Goal: Task Accomplishment & Management: Complete application form

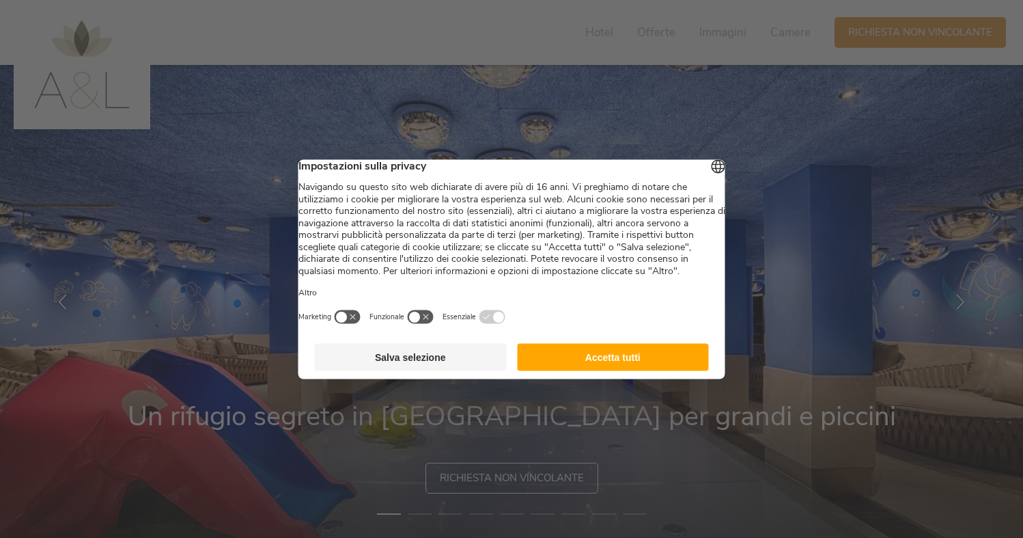
click at [627, 367] on button "Accetta tutti" at bounding box center [613, 356] width 192 height 27
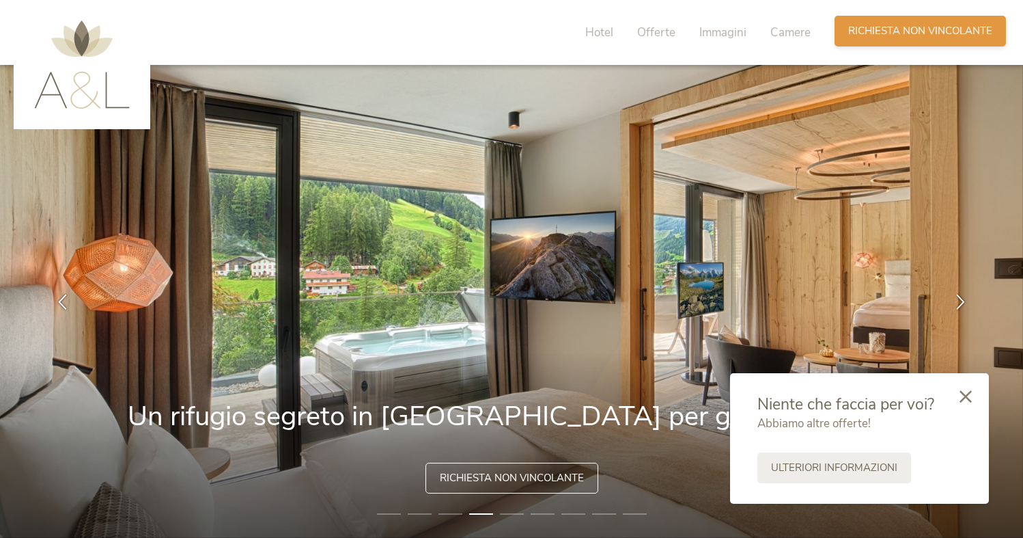
click at [887, 32] on span "Richiesta non vincolante" at bounding box center [920, 31] width 144 height 14
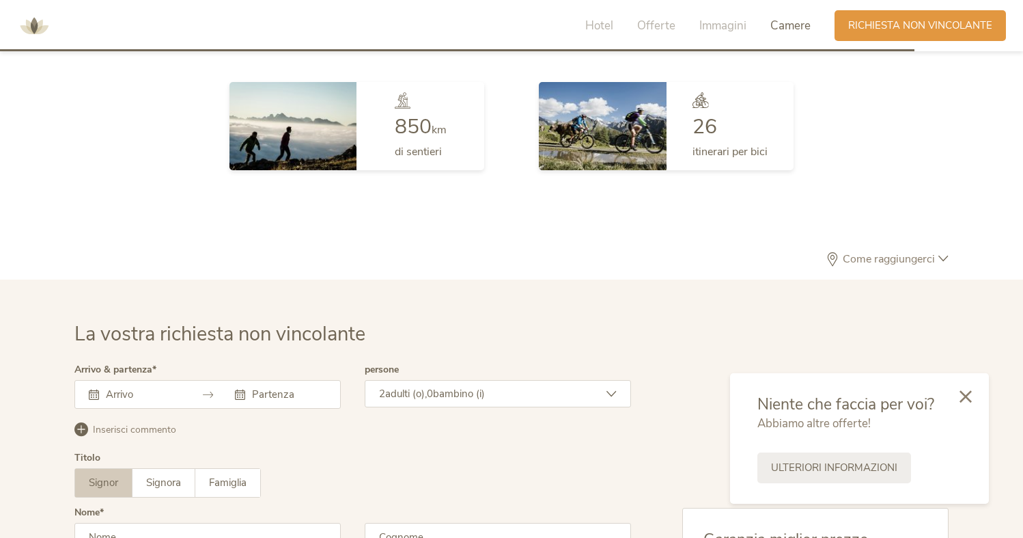
scroll to position [3970, 0]
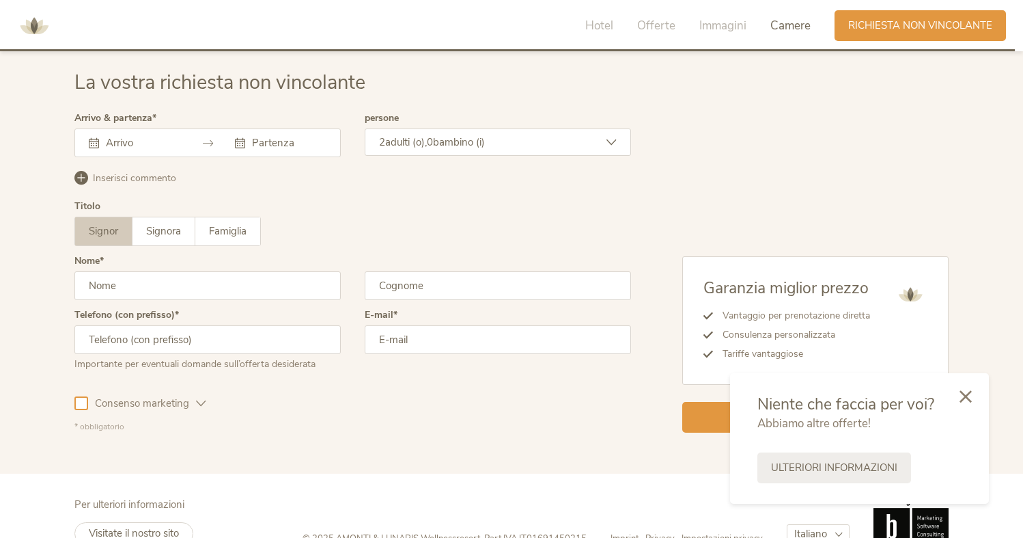
click at [177, 139] on input "text" at bounding box center [141, 143] width 78 height 14
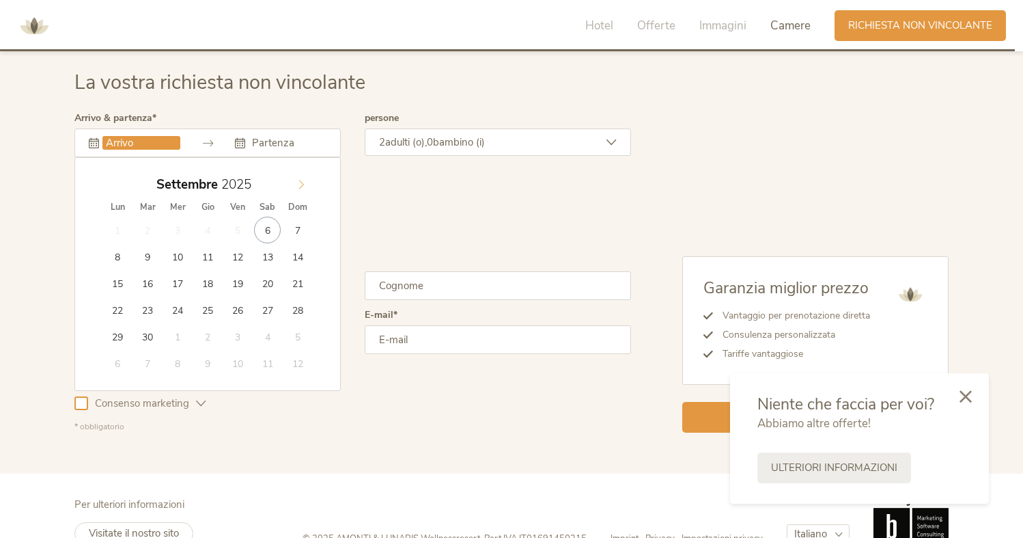
click at [302, 189] on icon at bounding box center [301, 185] width 10 height 10
type input "2026"
click at [302, 189] on icon at bounding box center [301, 185] width 10 height 10
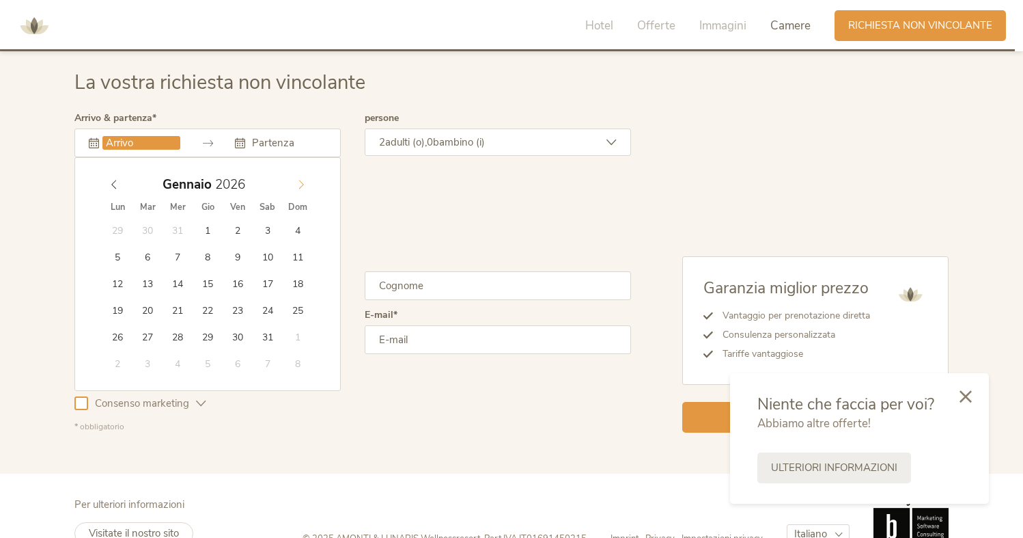
click at [302, 189] on icon at bounding box center [301, 185] width 10 height 10
type input "[DATE]"
type input "2026"
type input "[DATE]"
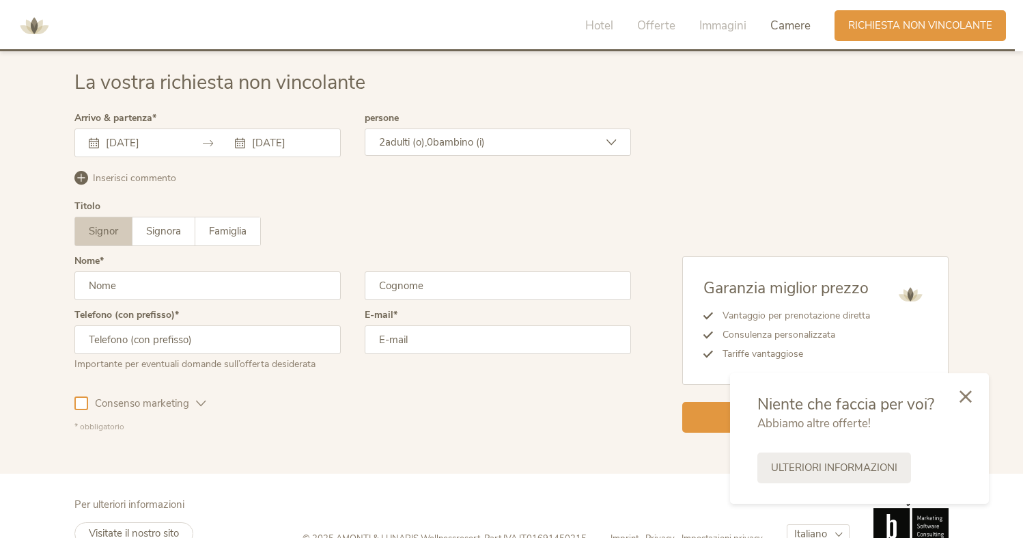
click at [534, 146] on div "2 adulti (o), 0 bambino (i)" at bounding box center [498, 141] width 266 height 27
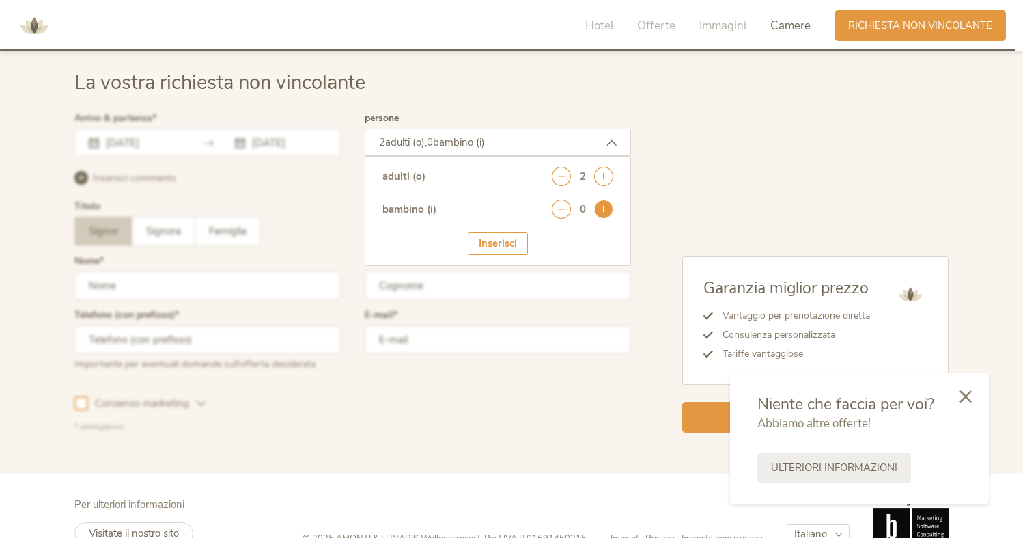
click at [605, 210] on icon at bounding box center [603, 208] width 19 height 19
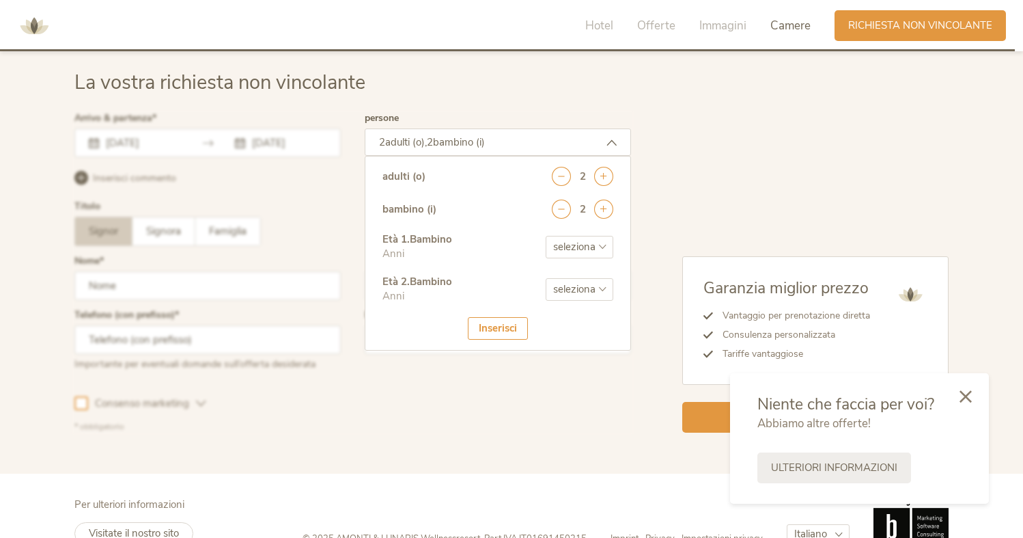
click at [603, 251] on select "seleziona 0 1 2 3 4 5 6 7 8 9 10 11 12 13 14 15 16 17" at bounding box center [580, 247] width 68 height 23
select select "2"
click at [546, 236] on select "seleziona 0 1 2 3 4 5 6 7 8 9 10 11 12 13 14 15 16 17" at bounding box center [580, 247] width 68 height 23
click at [592, 285] on select "seleziona 0 1 2 3 4 5 6 7 8 9 10 11 12 13 14 15 16 17" at bounding box center [580, 289] width 68 height 23
select select "5"
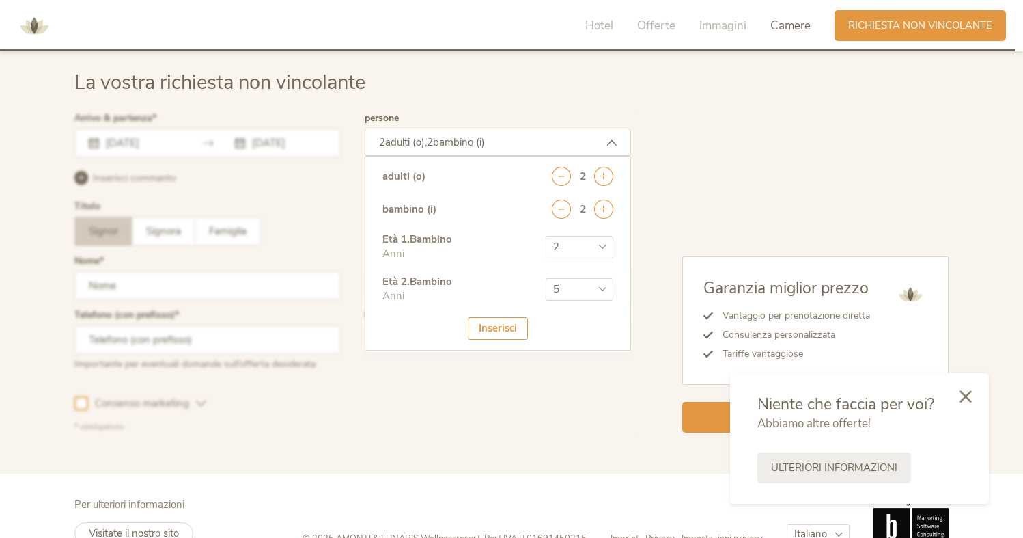
click at [546, 278] on select "seleziona 0 1 2 3 4 5 6 7 8 9 10 11 12 13 14 15 16 17" at bounding box center [580, 289] width 68 height 23
click at [490, 324] on div "Inserisci" at bounding box center [498, 328] width 60 height 23
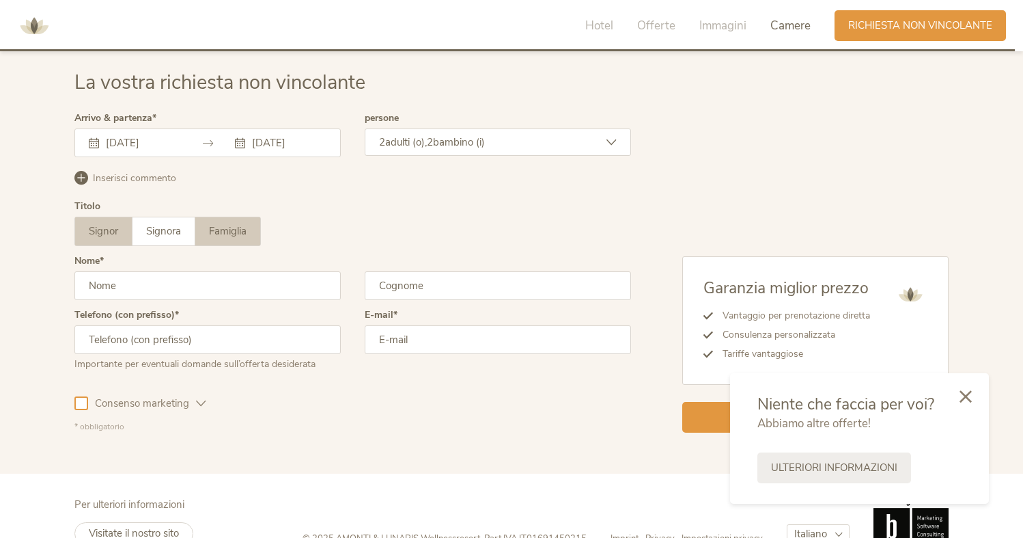
click at [236, 225] on span "Famiglia" at bounding box center [228, 231] width 38 height 14
click at [177, 288] on input "text" at bounding box center [207, 285] width 266 height 29
type input "[PERSON_NAME]"
type input "Girion-Zanolla"
click at [178, 347] on input "text" at bounding box center [207, 339] width 266 height 29
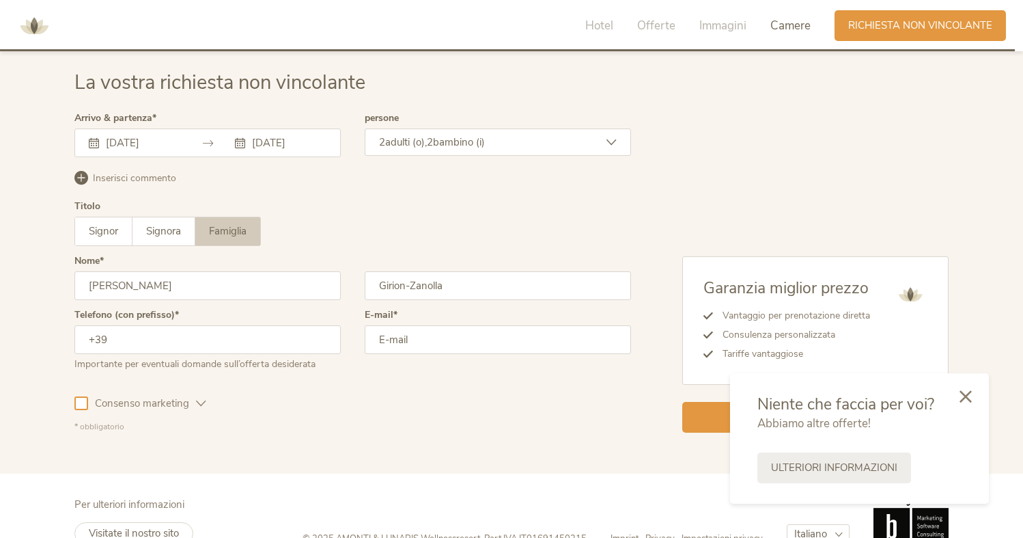
type input "[PHONE_NUMBER]"
click at [442, 342] on input "email" at bounding box center [498, 339] width 266 height 29
type input "[EMAIL_ADDRESS][DOMAIN_NAME]"
click at [369, 404] on div "Consenso marketing Consenso profilazione" at bounding box center [352, 401] width 557 height 40
click at [80, 406] on div at bounding box center [81, 403] width 14 height 14
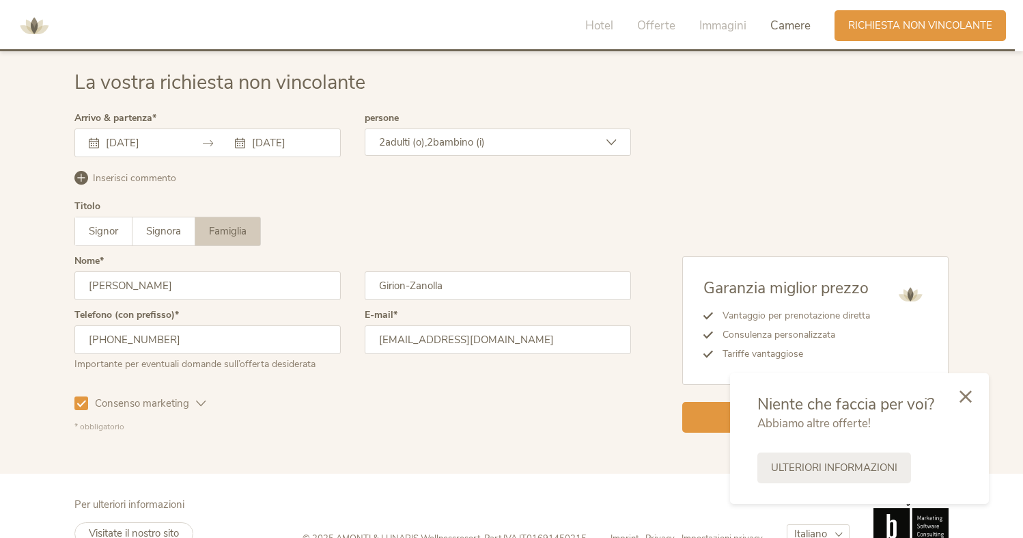
scroll to position [4001, 0]
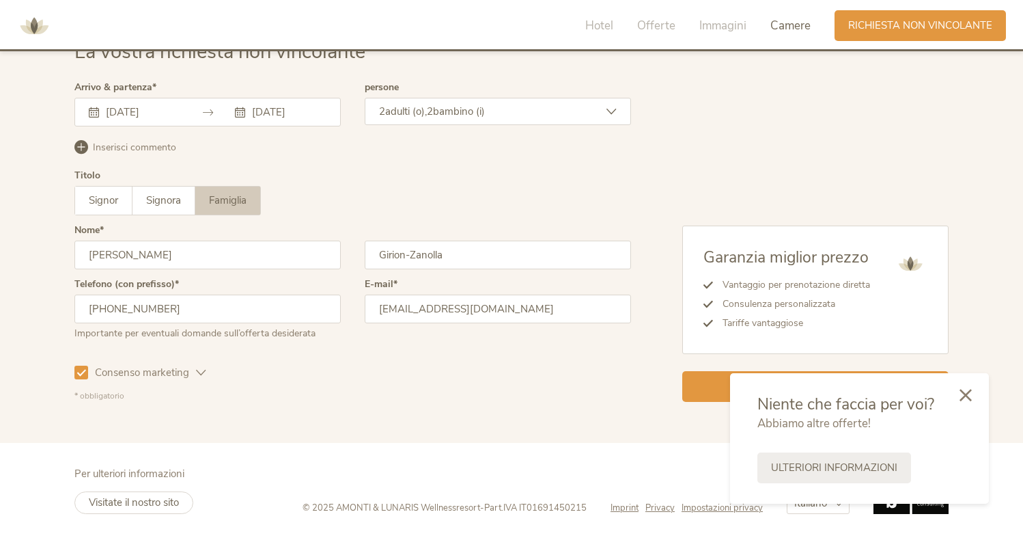
click at [967, 389] on icon at bounding box center [966, 395] width 12 height 12
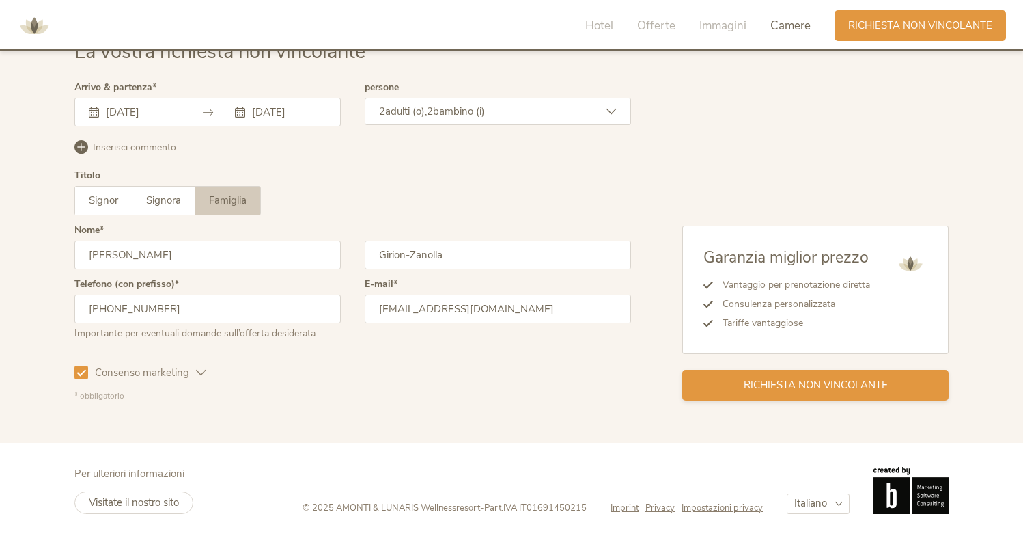
click at [817, 378] on span "Richiesta non vincolante" at bounding box center [816, 385] width 144 height 14
